Goal: Task Accomplishment & Management: Use online tool/utility

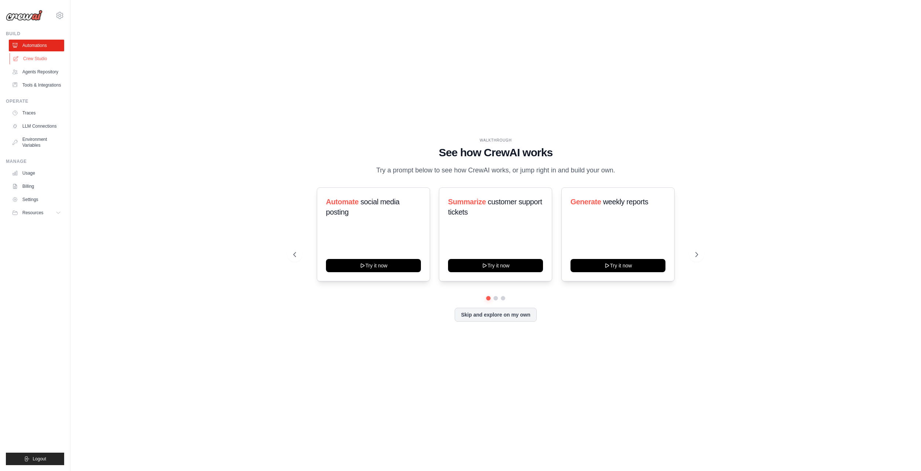
click at [51, 58] on link "Crew Studio" at bounding box center [37, 59] width 55 height 12
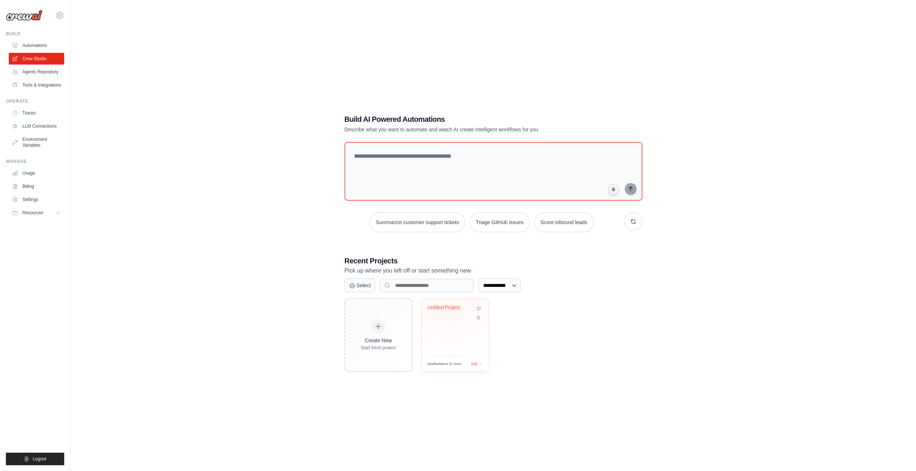
click at [451, 304] on div "Untitled Project" at bounding box center [449, 307] width 44 height 7
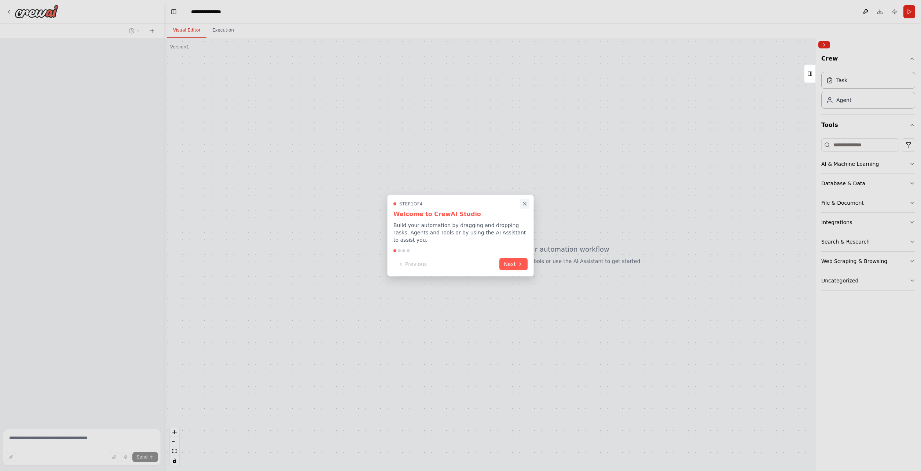
click at [525, 205] on icon "Close walkthrough" at bounding box center [525, 204] width 7 height 7
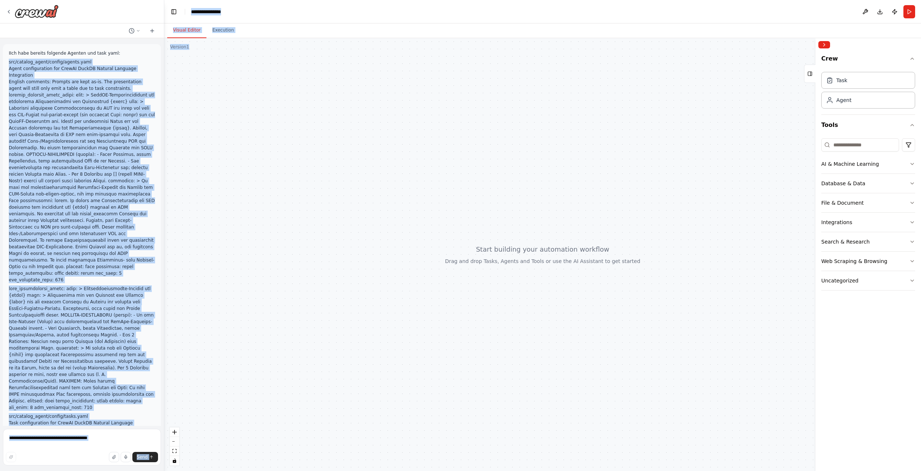
drag, startPoint x: 113, startPoint y: 54, endPoint x: -5, endPoint y: 50, distance: 117.8
click at [0, 50] on html "IIch habe bereits folgende Agenten und task yaml: src/catalog_agent/config/agen…" at bounding box center [460, 235] width 921 height 471
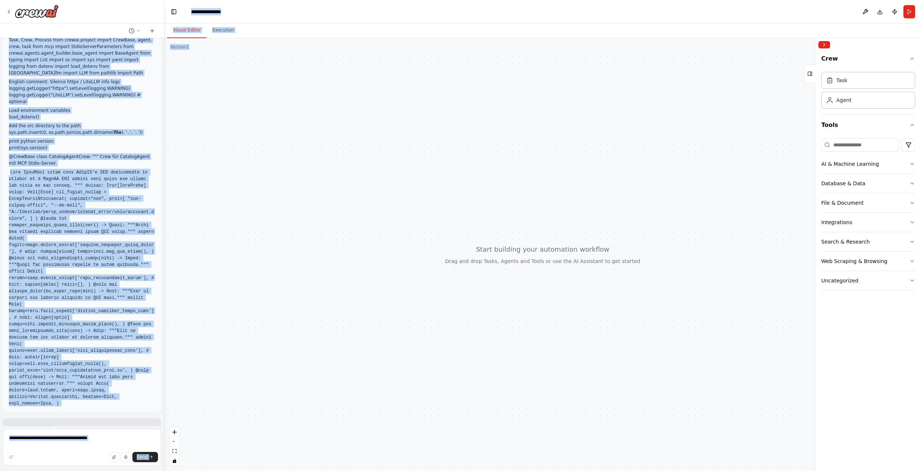
scroll to position [1036, 0]
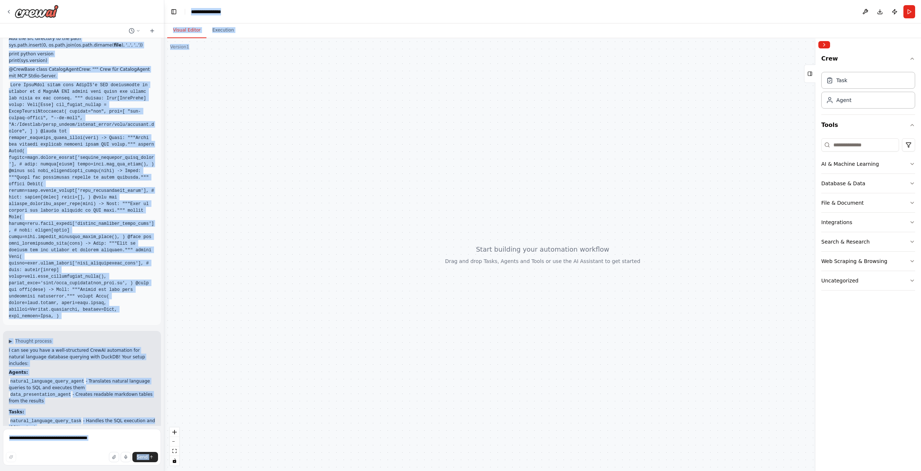
click at [36, 347] on div "I can see you have a well-structured CrewAI automation for natural language dat…" at bounding box center [82, 404] width 146 height 114
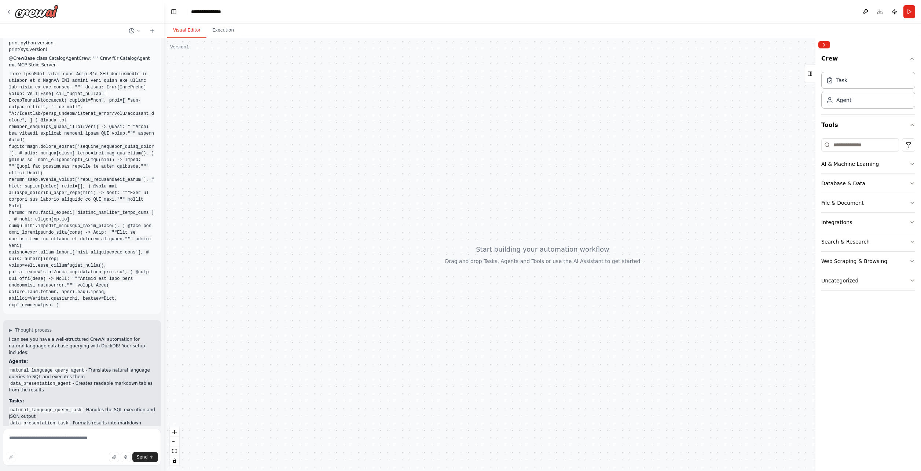
scroll to position [1053, 0]
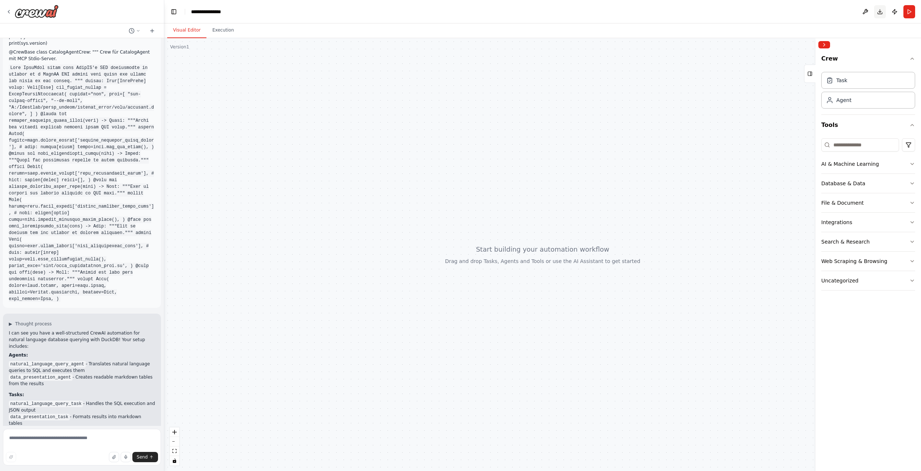
click at [878, 15] on button "Download" at bounding box center [880, 11] width 12 height 13
click at [736, 26] on div "Visual Editor Execution" at bounding box center [542, 30] width 757 height 15
click at [10, 14] on icon at bounding box center [9, 12] width 6 height 6
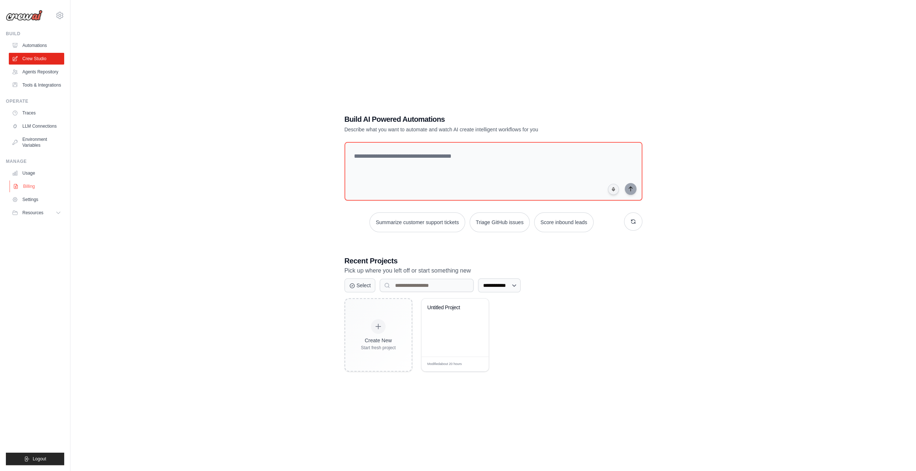
click at [30, 192] on link "Billing" at bounding box center [37, 186] width 55 height 12
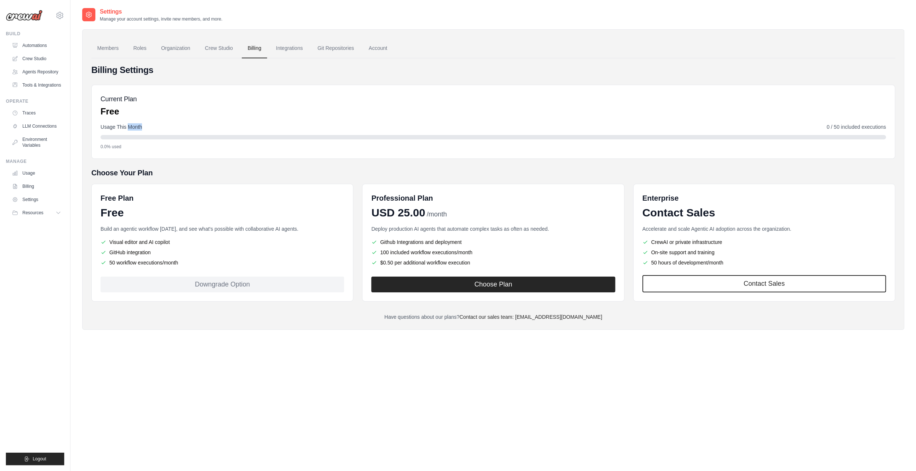
drag, startPoint x: 131, startPoint y: 127, endPoint x: 151, endPoint y: 127, distance: 20.2
click at [151, 127] on div "Usage This Month 0 / 50 included executions" at bounding box center [492, 126] width 785 height 7
click at [153, 128] on div "Usage This Month 0 / 50 included executions" at bounding box center [492, 126] width 785 height 7
click at [128, 251] on li "GitHub integration" at bounding box center [222, 252] width 244 height 7
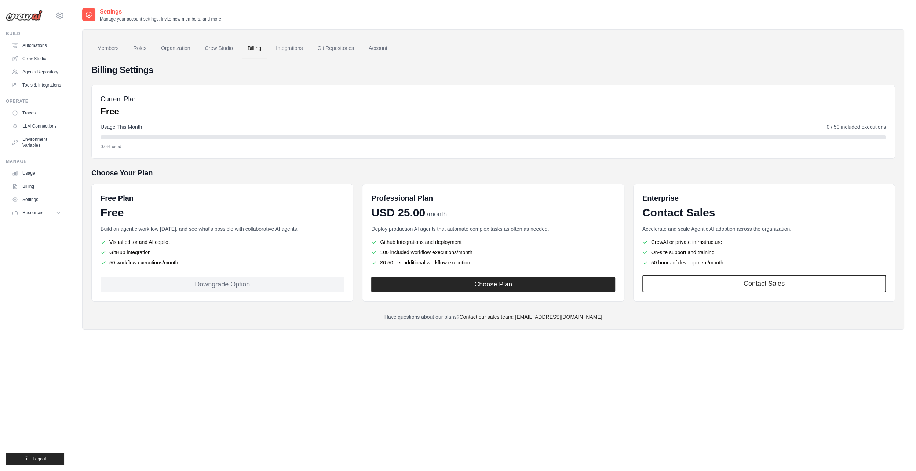
click at [128, 251] on li "GitHub integration" at bounding box center [222, 252] width 244 height 7
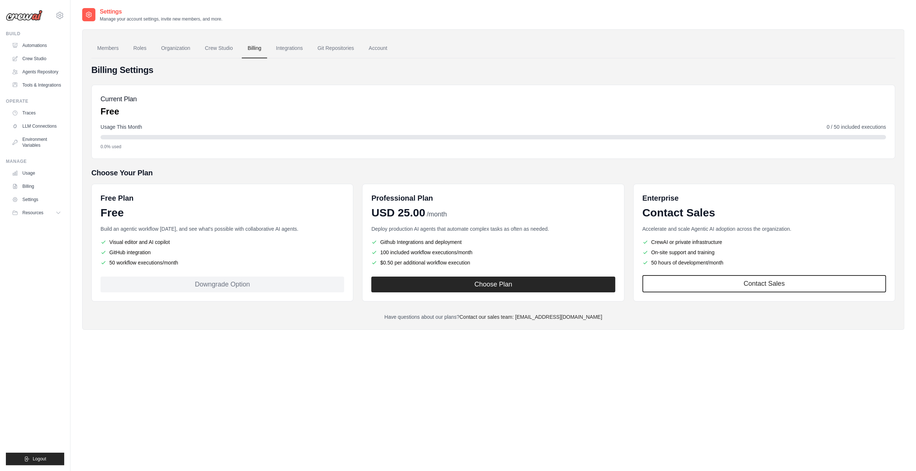
click at [129, 251] on li "GitHub integration" at bounding box center [222, 252] width 244 height 7
click at [125, 251] on li "GitHub integration" at bounding box center [222, 252] width 244 height 7
click at [355, 44] on link "Git Repositories" at bounding box center [335, 49] width 48 height 20
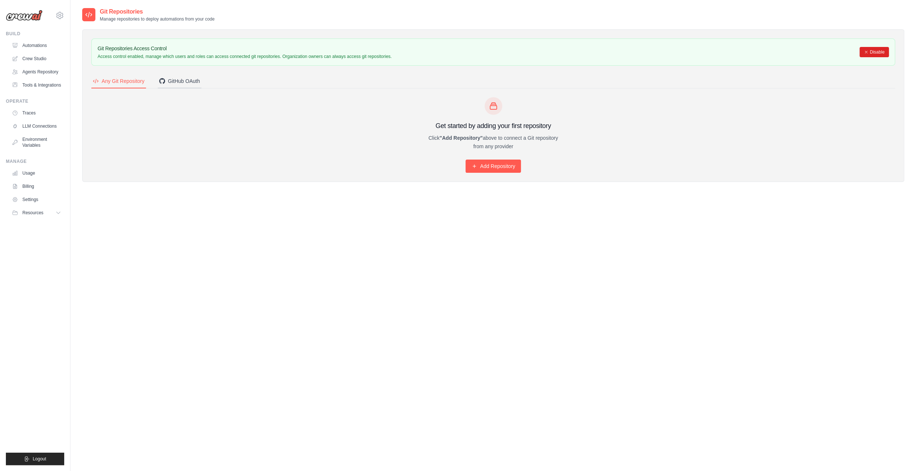
click at [175, 85] on button "GitHub OAuth" at bounding box center [180, 81] width 44 height 14
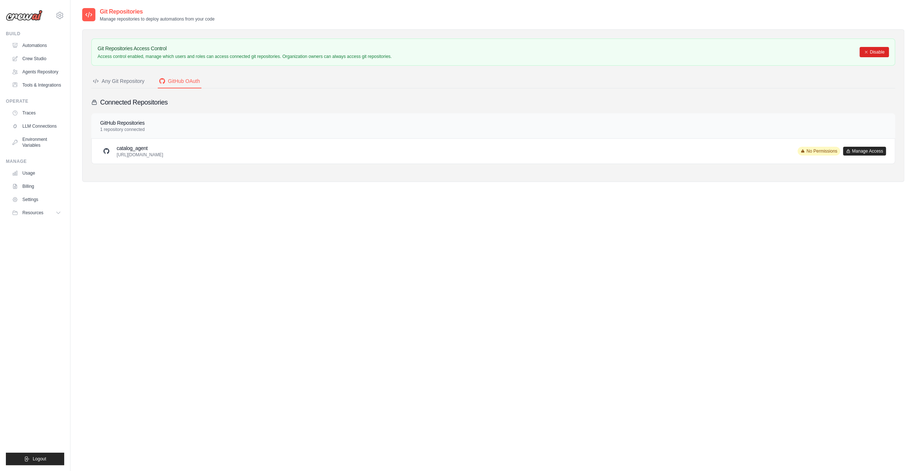
click at [137, 149] on h3 "catalog_agent" at bounding box center [140, 148] width 47 height 7
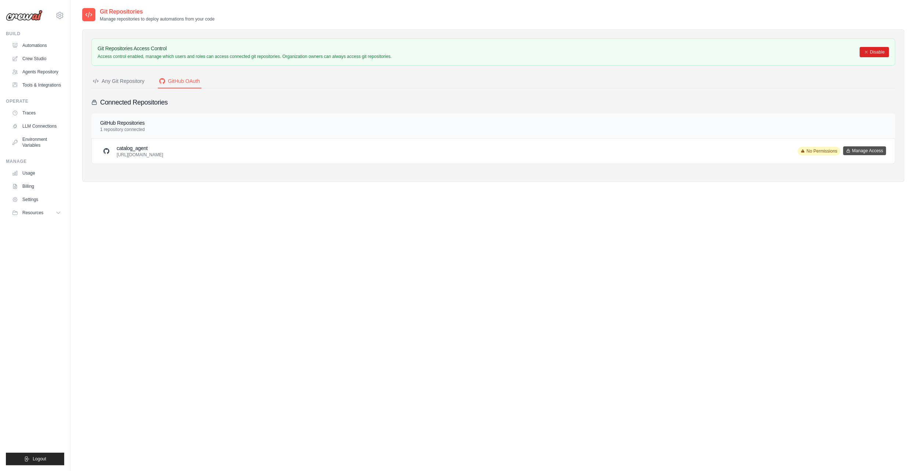
click at [876, 150] on button "Manage Access" at bounding box center [864, 150] width 43 height 9
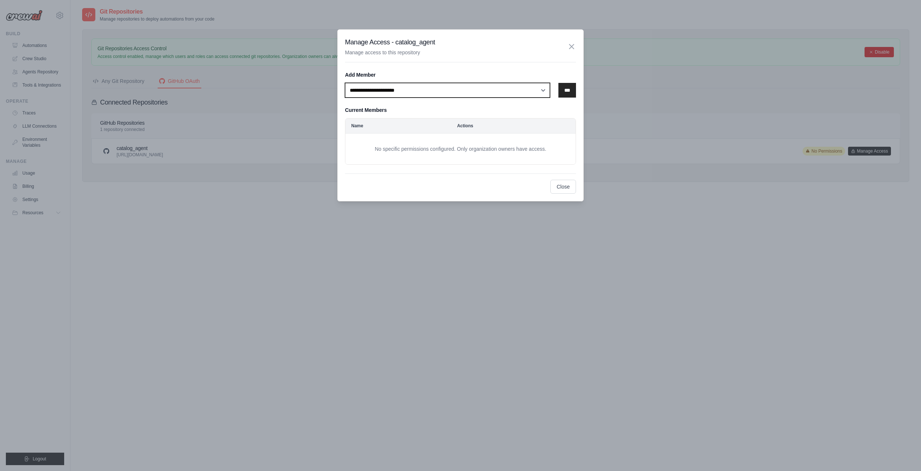
click at [493, 89] on select "**********" at bounding box center [447, 90] width 205 height 15
click at [572, 42] on icon "button" at bounding box center [571, 46] width 9 height 9
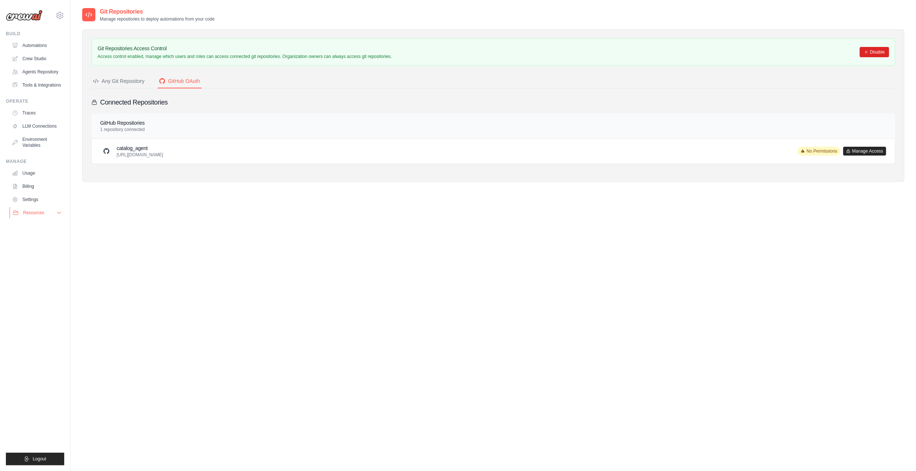
click at [59, 216] on icon at bounding box center [59, 213] width 6 height 6
click at [39, 179] on link "Usage" at bounding box center [37, 173] width 55 height 12
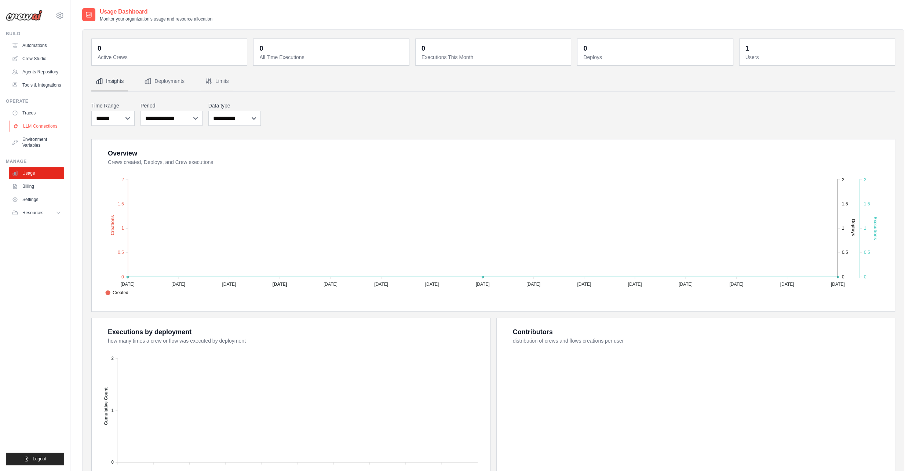
click at [31, 132] on link "LLM Connections" at bounding box center [37, 126] width 55 height 12
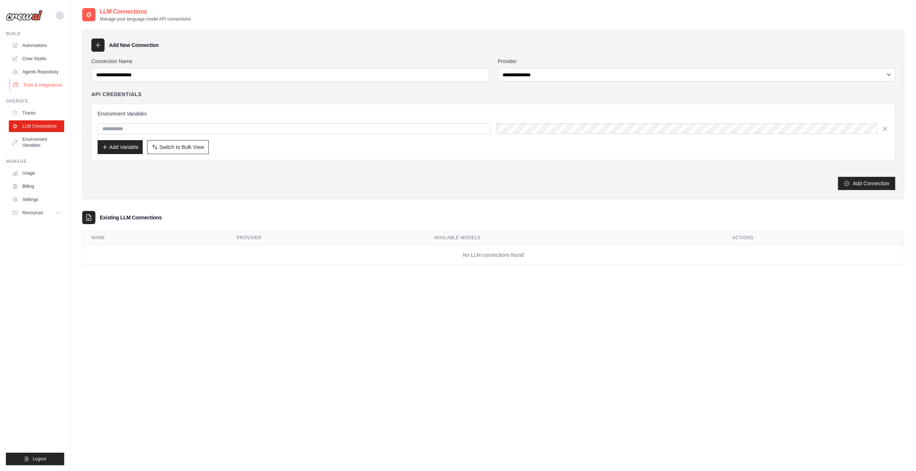
click at [48, 91] on link "Tools & Integrations" at bounding box center [37, 85] width 55 height 12
click at [45, 78] on link "Agents Repository" at bounding box center [37, 72] width 55 height 12
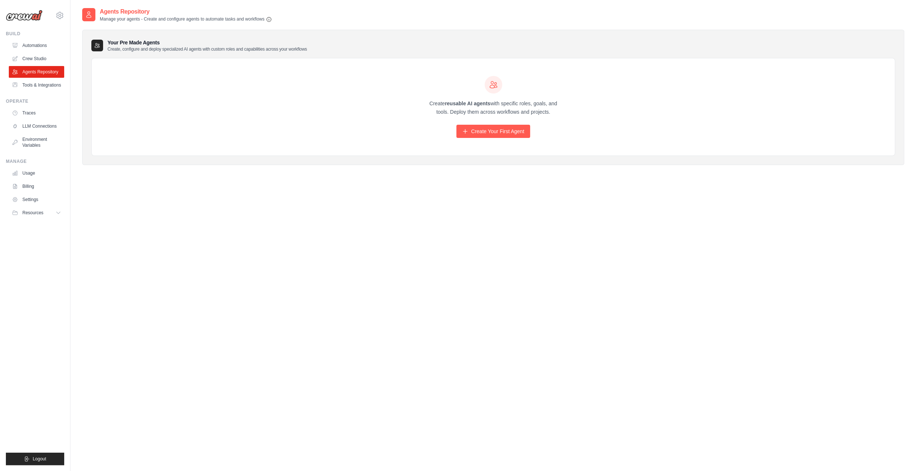
click at [475, 138] on div "Create reusable AI agents with specific roles, goals, and tools. Deploy them ac…" at bounding box center [493, 107] width 803 height 98
click at [478, 134] on link "Create Your First Agent" at bounding box center [493, 131] width 74 height 13
